Goal: Task Accomplishment & Management: Manage account settings

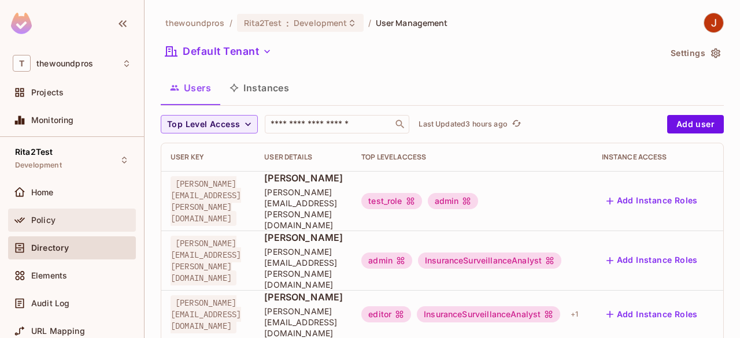
scroll to position [478, 0]
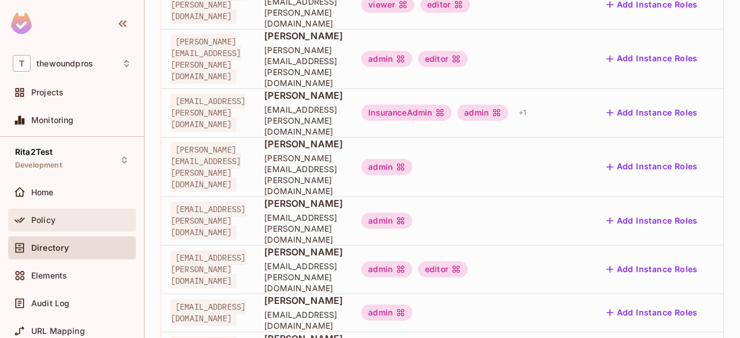
click at [96, 218] on div "Policy" at bounding box center [81, 220] width 100 height 9
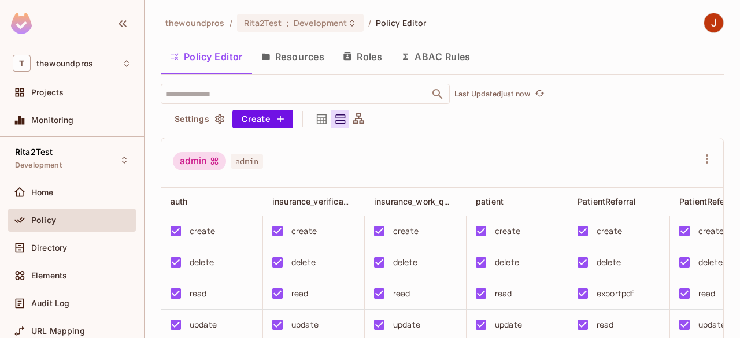
click at [366, 48] on button "Roles" at bounding box center [363, 56] width 58 height 29
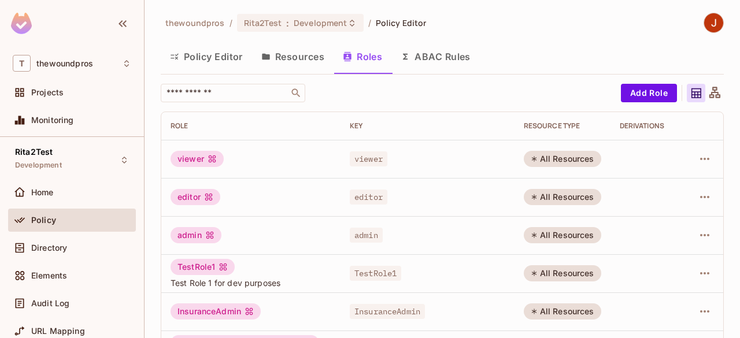
click at [296, 54] on button "Resources" at bounding box center [293, 56] width 82 height 29
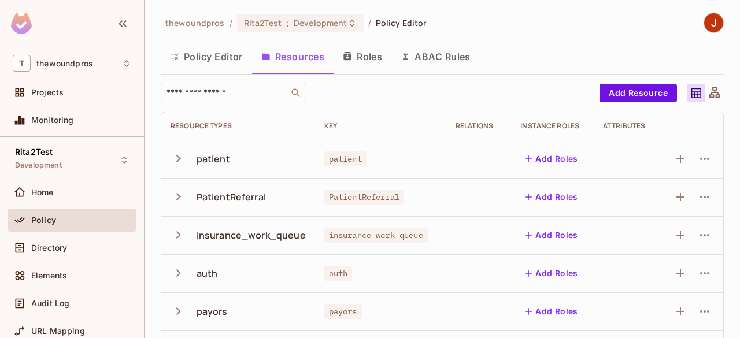
click at [190, 49] on button "Policy Editor" at bounding box center [206, 56] width 91 height 29
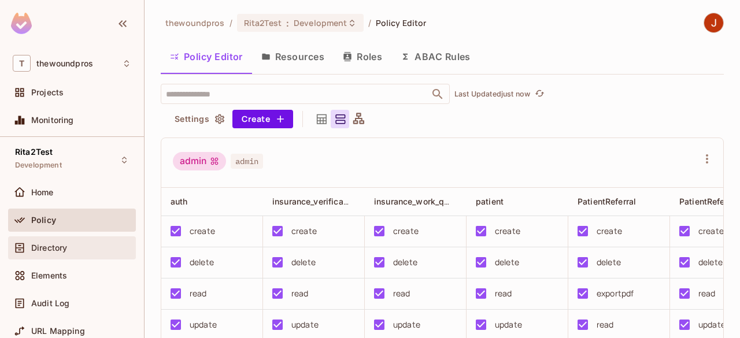
click at [58, 244] on span "Directory" at bounding box center [49, 248] width 36 height 9
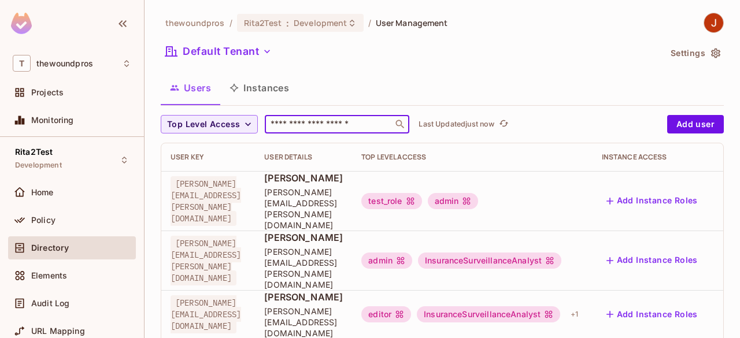
click at [371, 119] on input "text" at bounding box center [328, 125] width 121 height 12
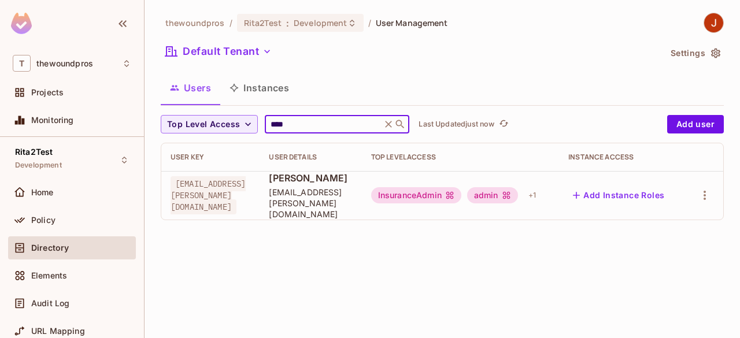
scroll to position [0, 93]
type input "****"
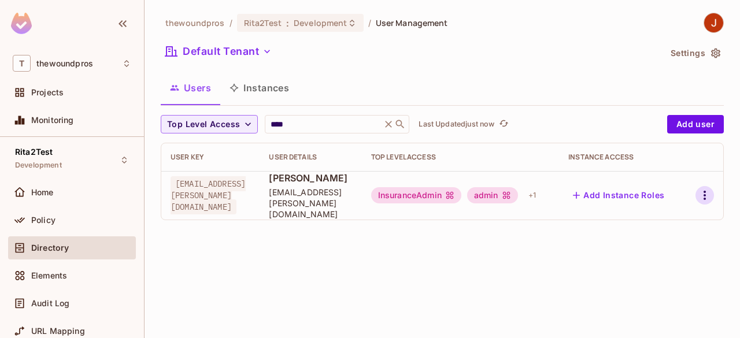
click at [703, 189] on icon "button" at bounding box center [705, 196] width 14 height 14
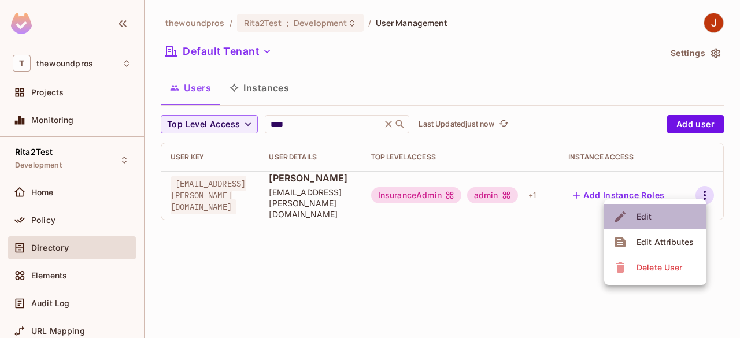
click at [661, 226] on li "Edit" at bounding box center [655, 216] width 102 height 25
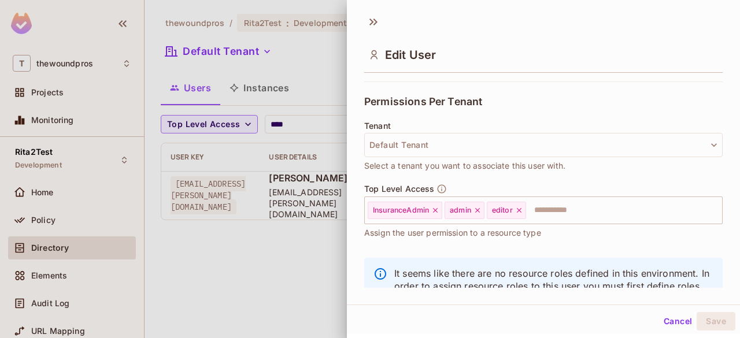
scroll to position [286, 0]
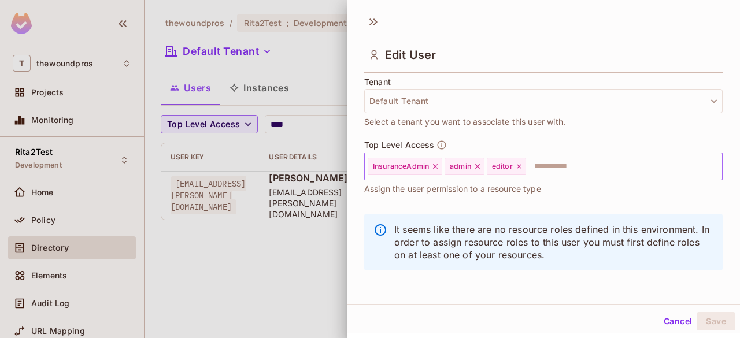
click at [436, 166] on icon at bounding box center [436, 167] width 8 height 8
click at [441, 167] on icon at bounding box center [442, 167] width 8 height 8
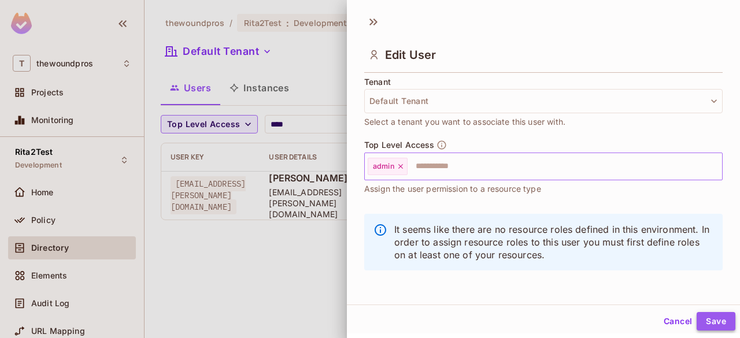
click at [707, 323] on button "Save" at bounding box center [716, 321] width 39 height 19
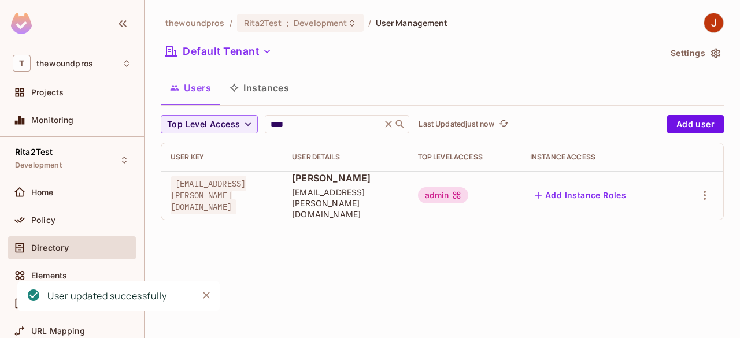
scroll to position [0, 0]
click at [207, 89] on button "Users" at bounding box center [191, 87] width 60 height 29
click at [84, 213] on div "Policy" at bounding box center [72, 220] width 119 height 14
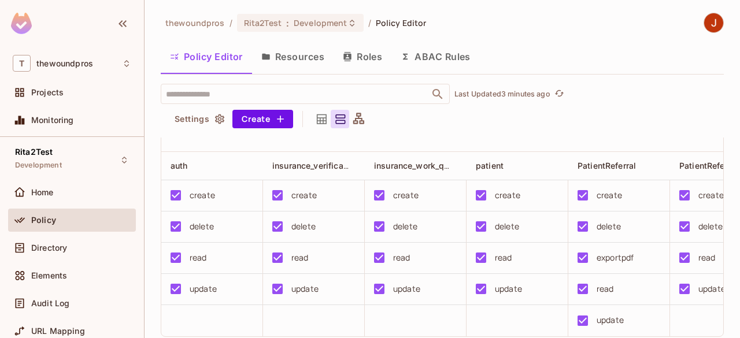
scroll to position [31, 0]
